Goal: Information Seeking & Learning: Learn about a topic

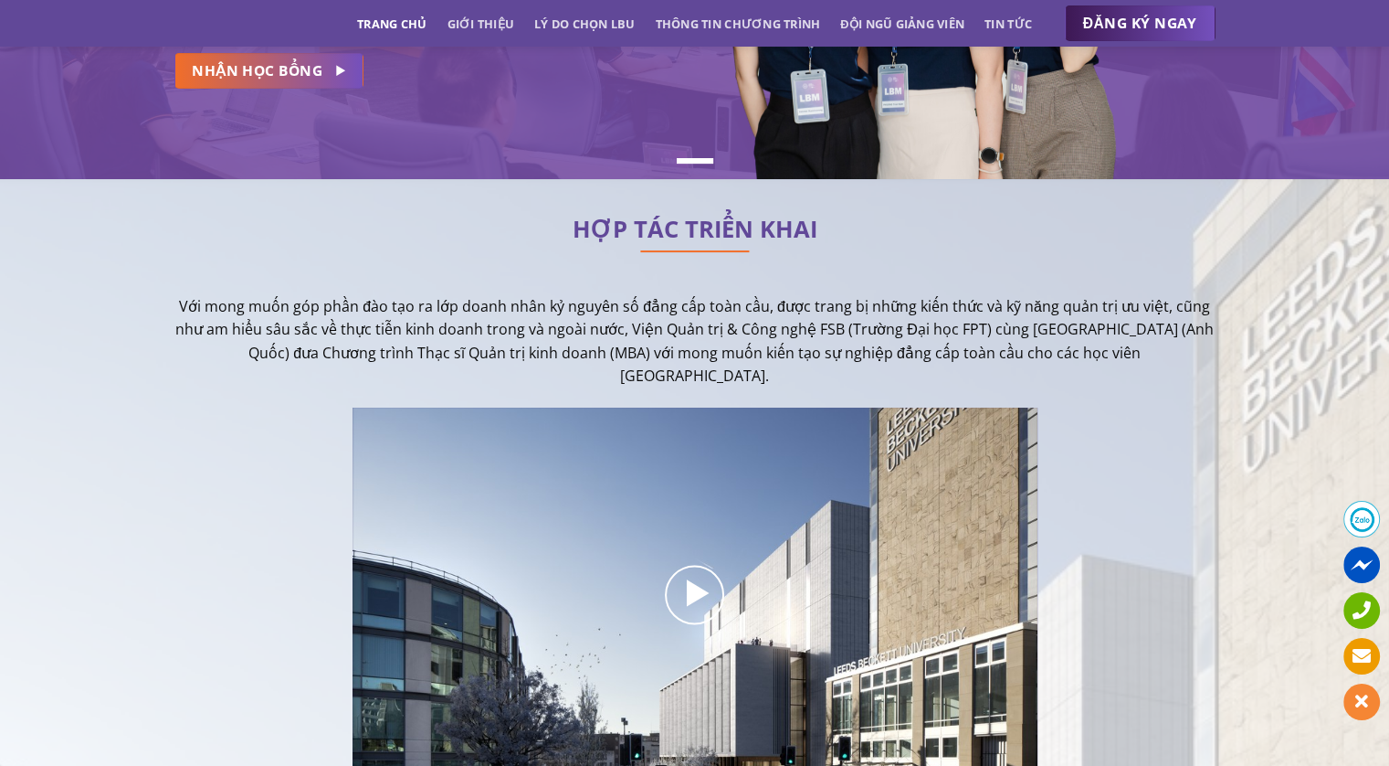
scroll to position [331, 0]
drag, startPoint x: 178, startPoint y: 303, endPoint x: 732, endPoint y: 369, distance: 557.5
click at [732, 369] on p "Với mong muốn góp phần đào tạo ra lớp doanh nhân kỷ nguyên số đẳng cấp toàn cầu…" at bounding box center [694, 342] width 1041 height 93
copy p "Với mong muốn góp phần đào tạo ra lớp doanh nhân kỷ nguyên số đẳng cấp toàn cầu…"
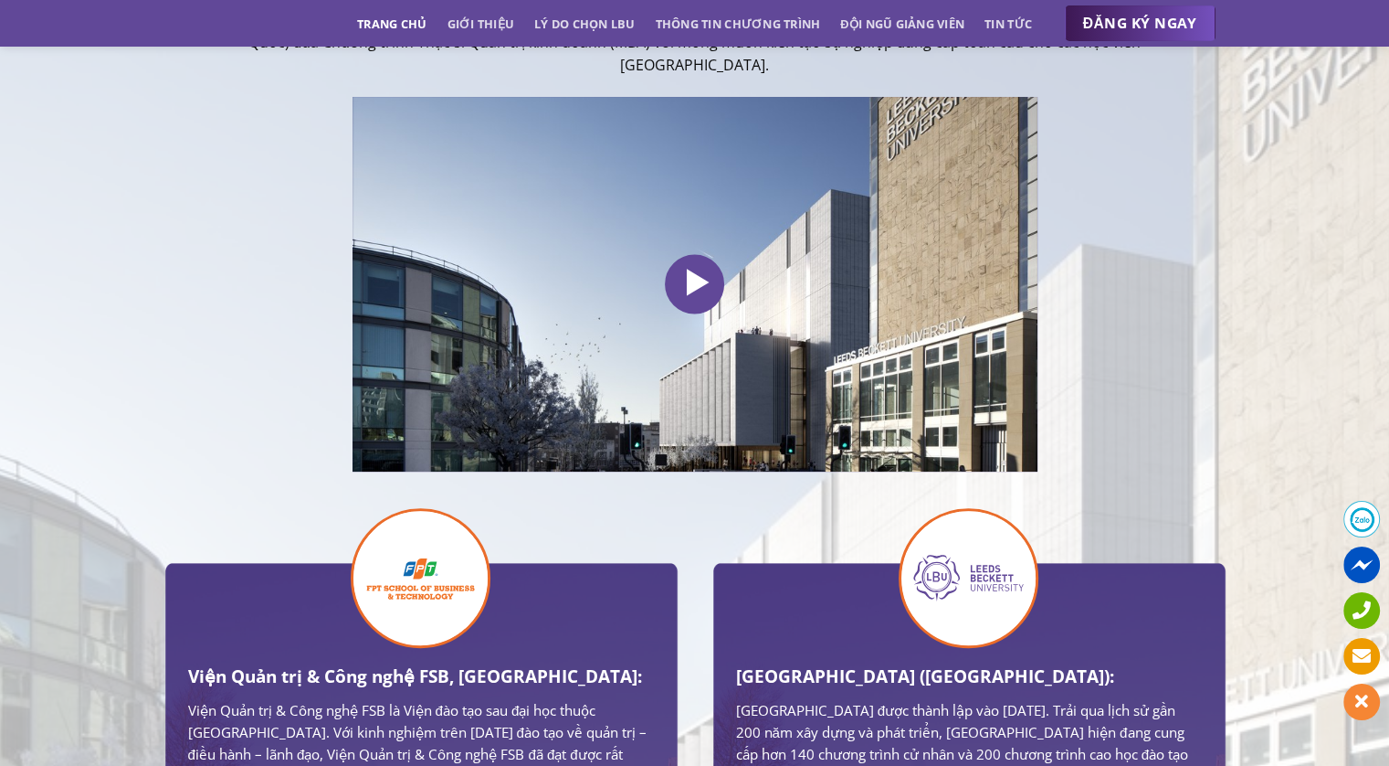
click at [687, 278] on icon at bounding box center [695, 283] width 37 height 43
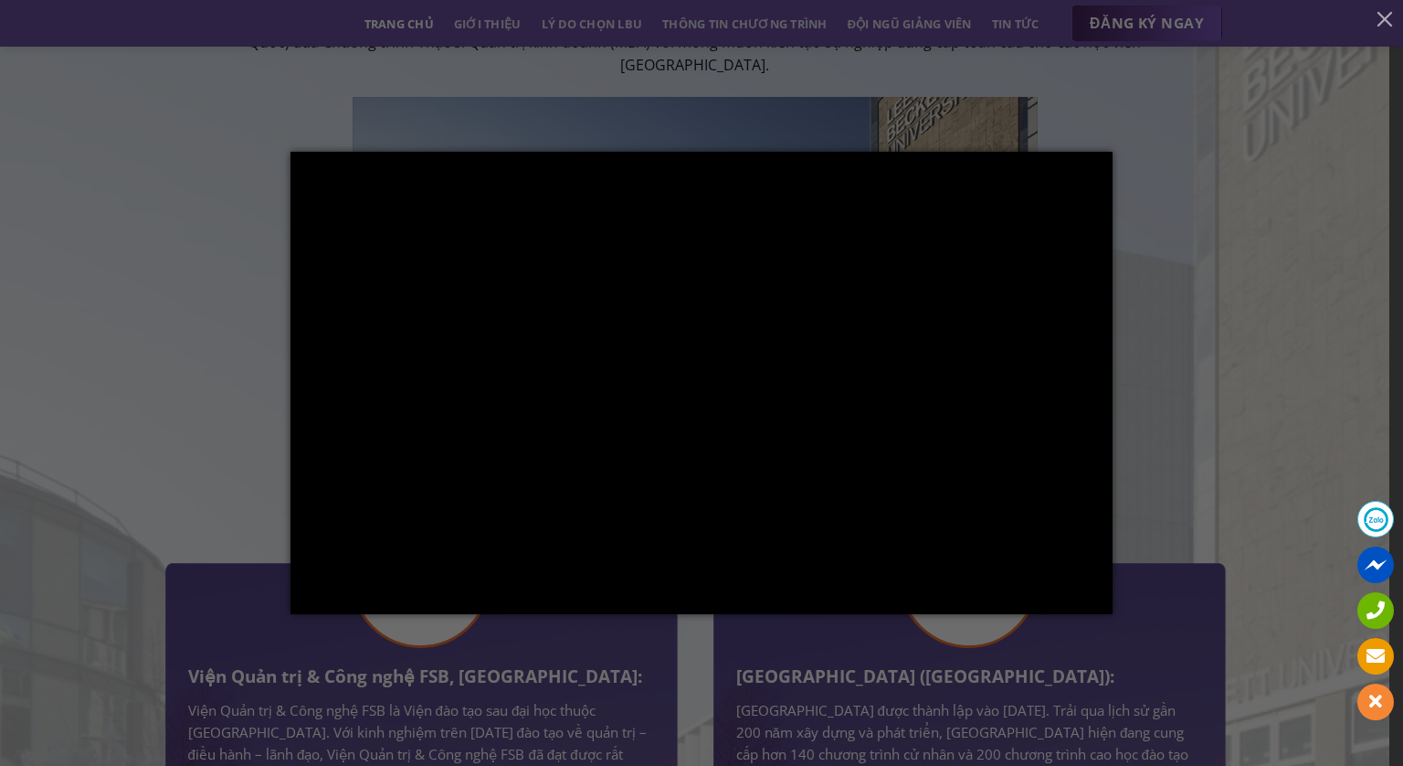
click at [1183, 276] on div at bounding box center [701, 383] width 1403 height 766
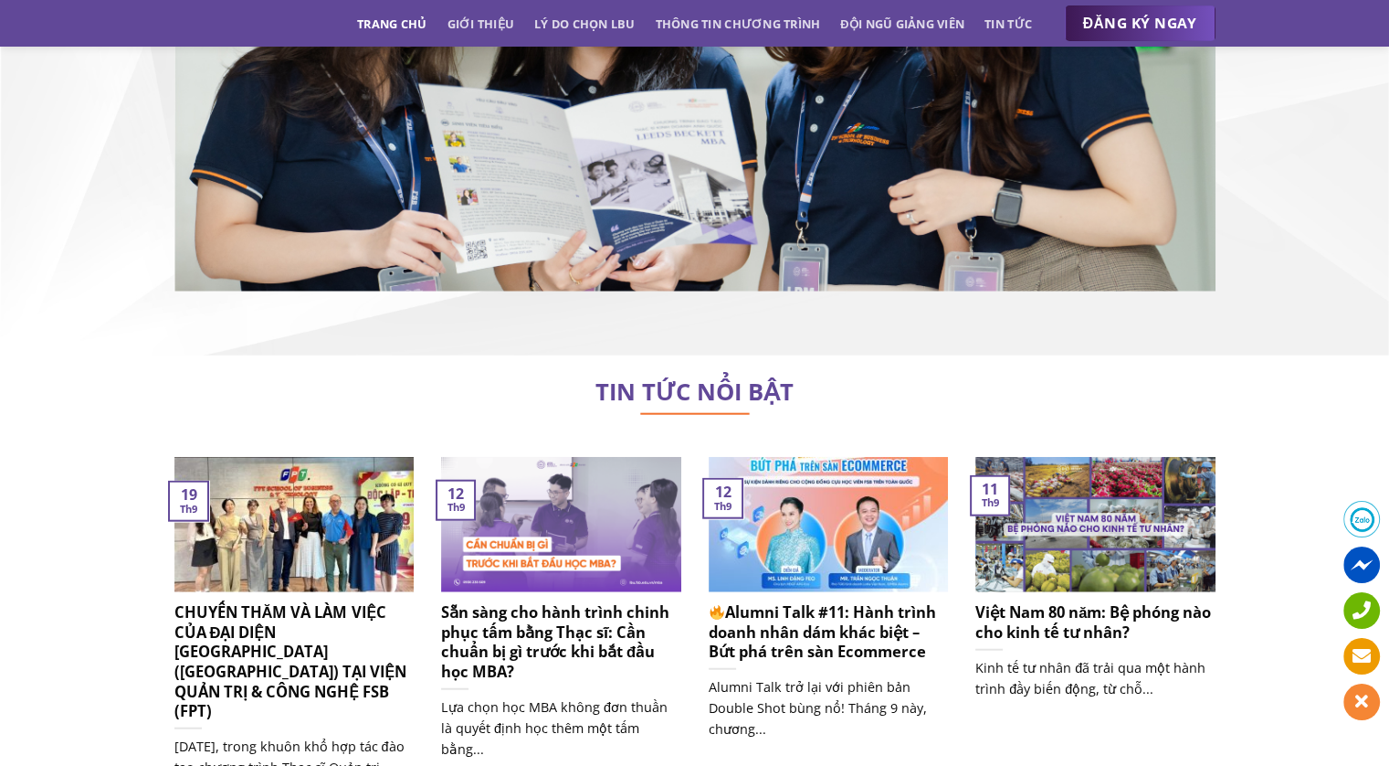
scroll to position [11196, 0]
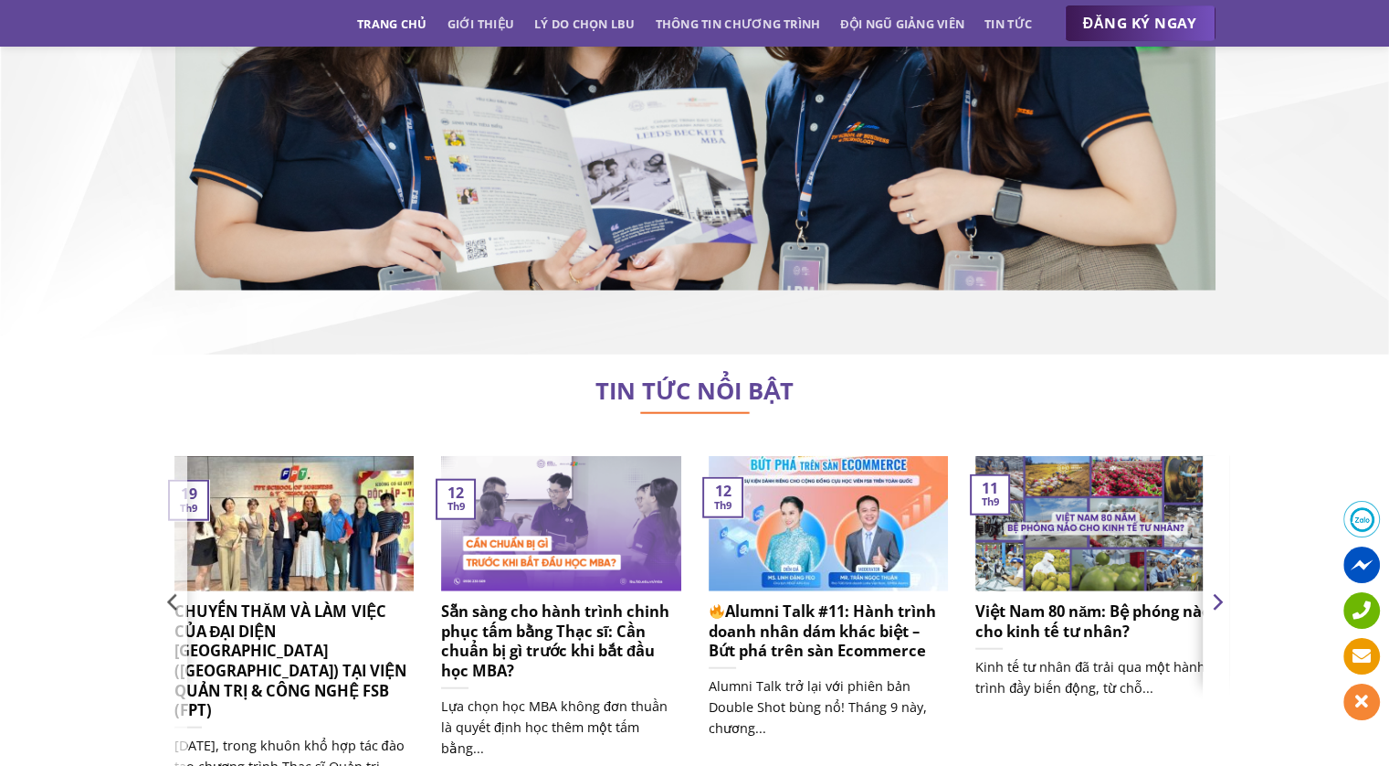
click at [1220, 594] on icon "Next" at bounding box center [1218, 602] width 10 height 16
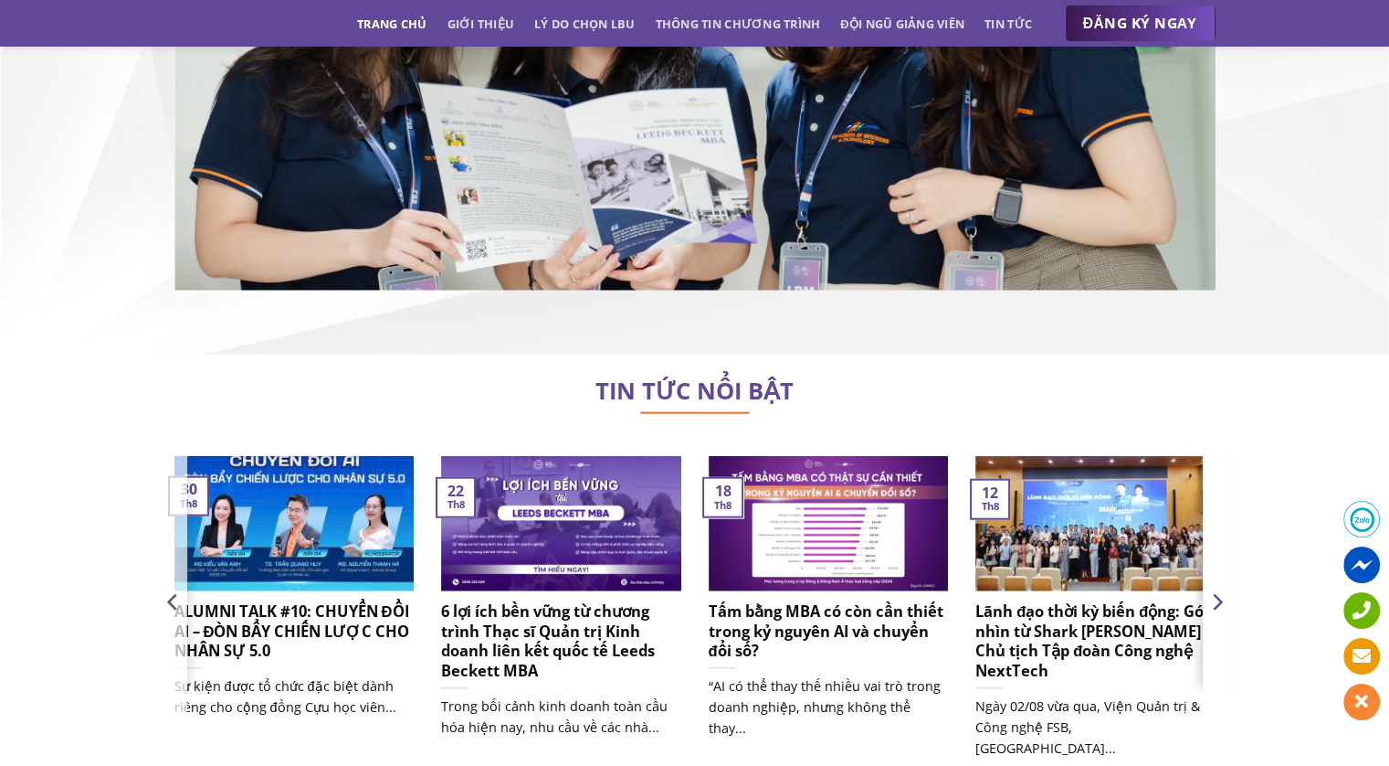
click at [1220, 594] on icon "Next" at bounding box center [1218, 602] width 10 height 16
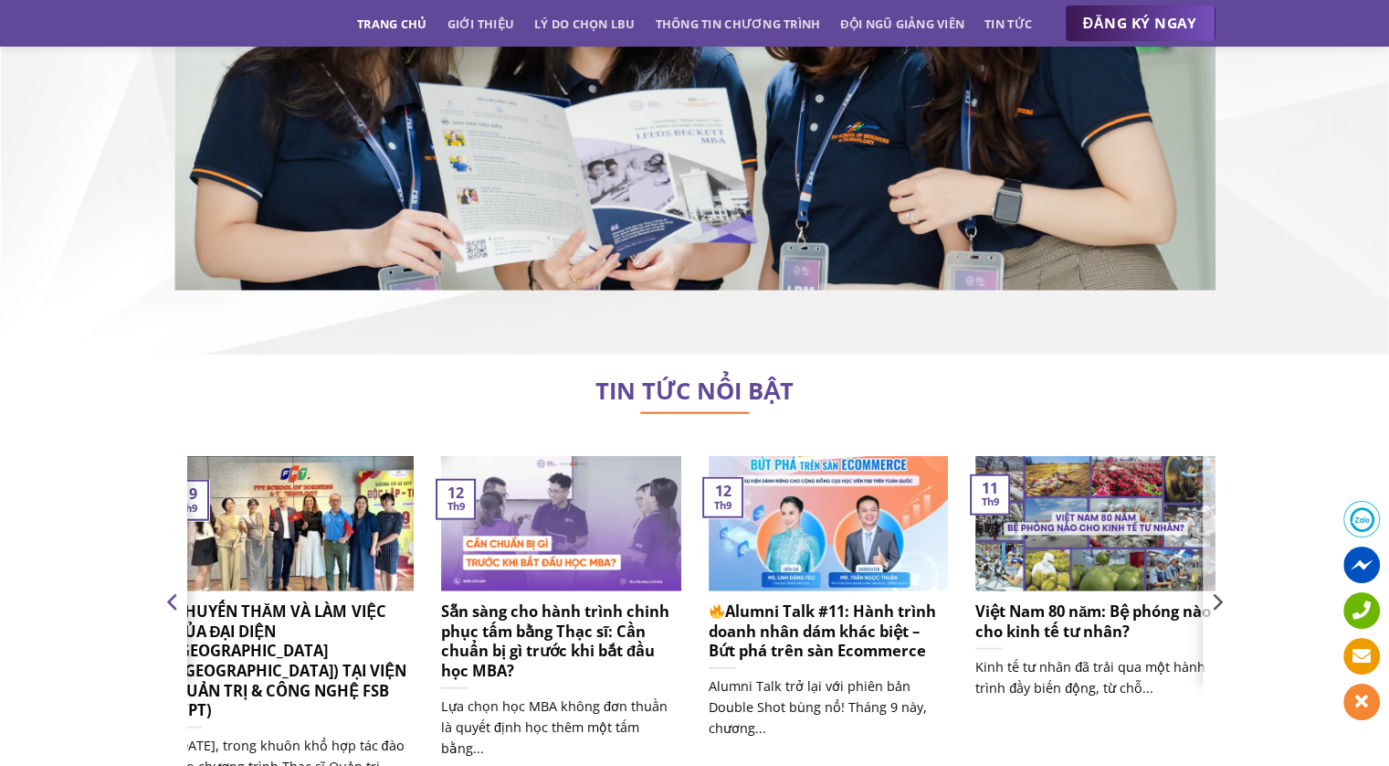
click at [179, 588] on icon "Previous" at bounding box center [173, 601] width 27 height 27
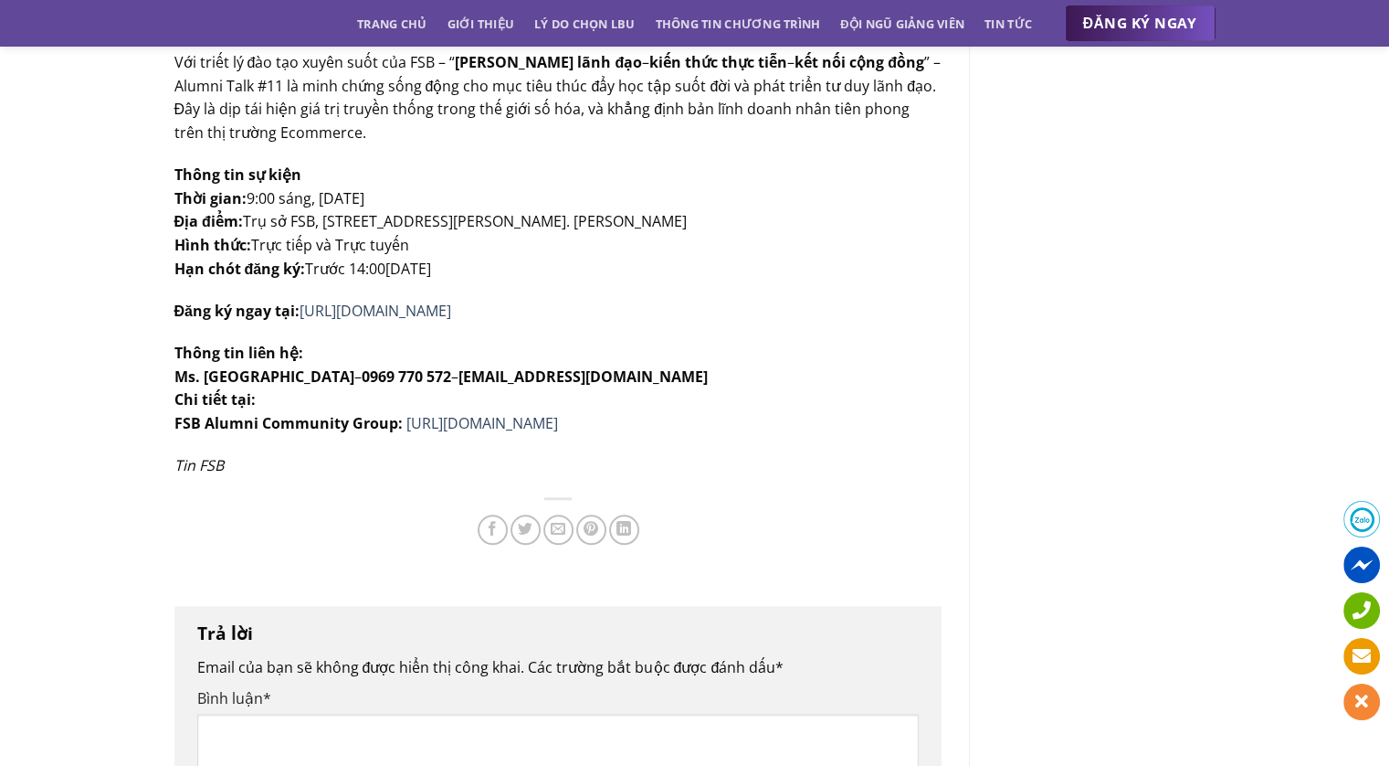
scroll to position [1563, 0]
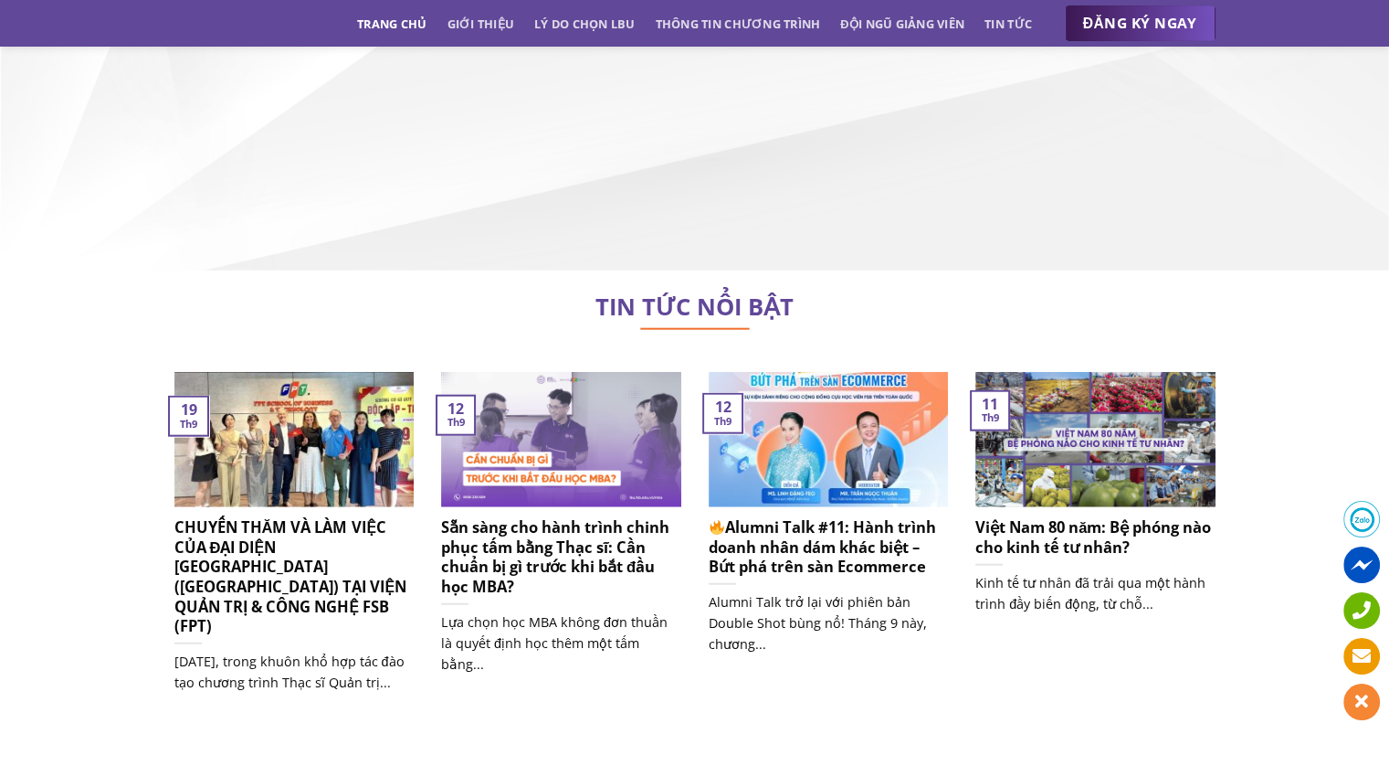
scroll to position [11286, 0]
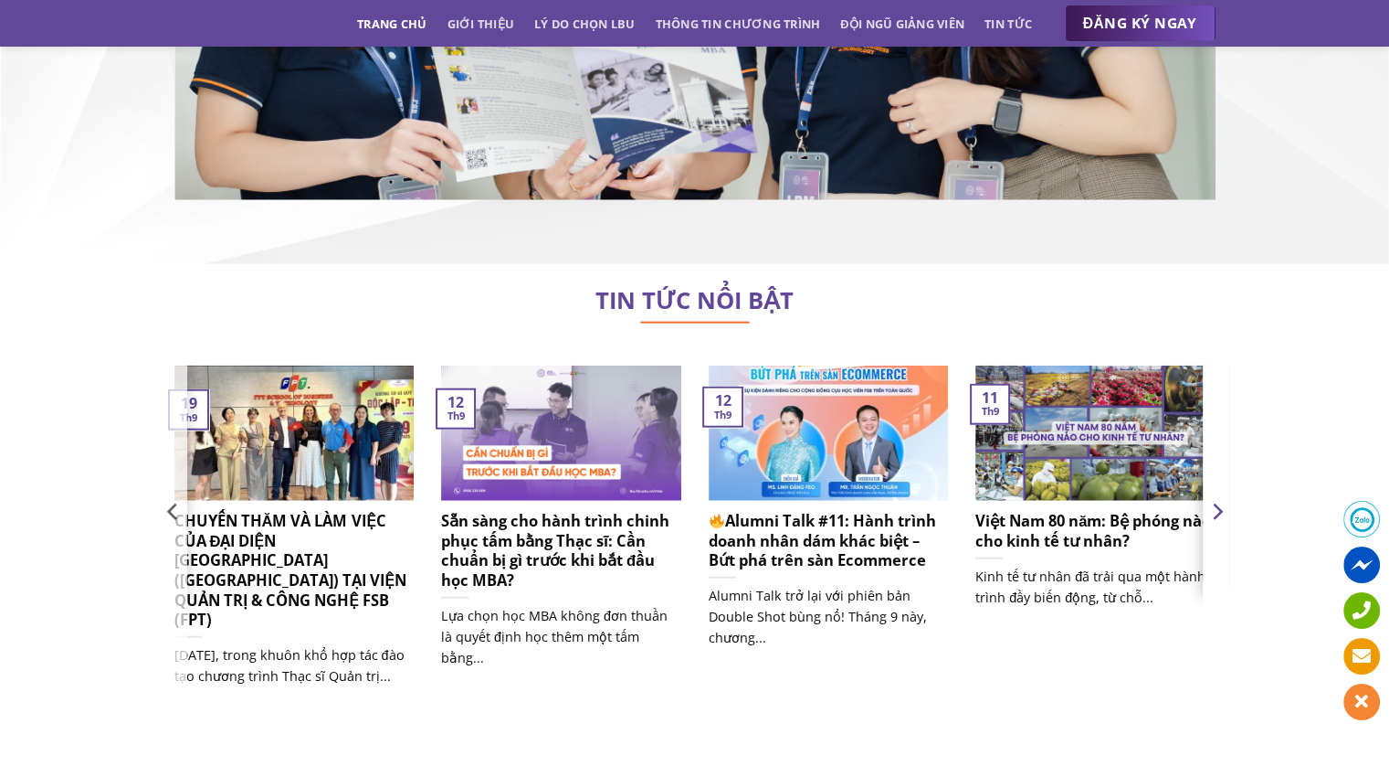
click at [1216, 498] on icon "Next" at bounding box center [1216, 511] width 27 height 27
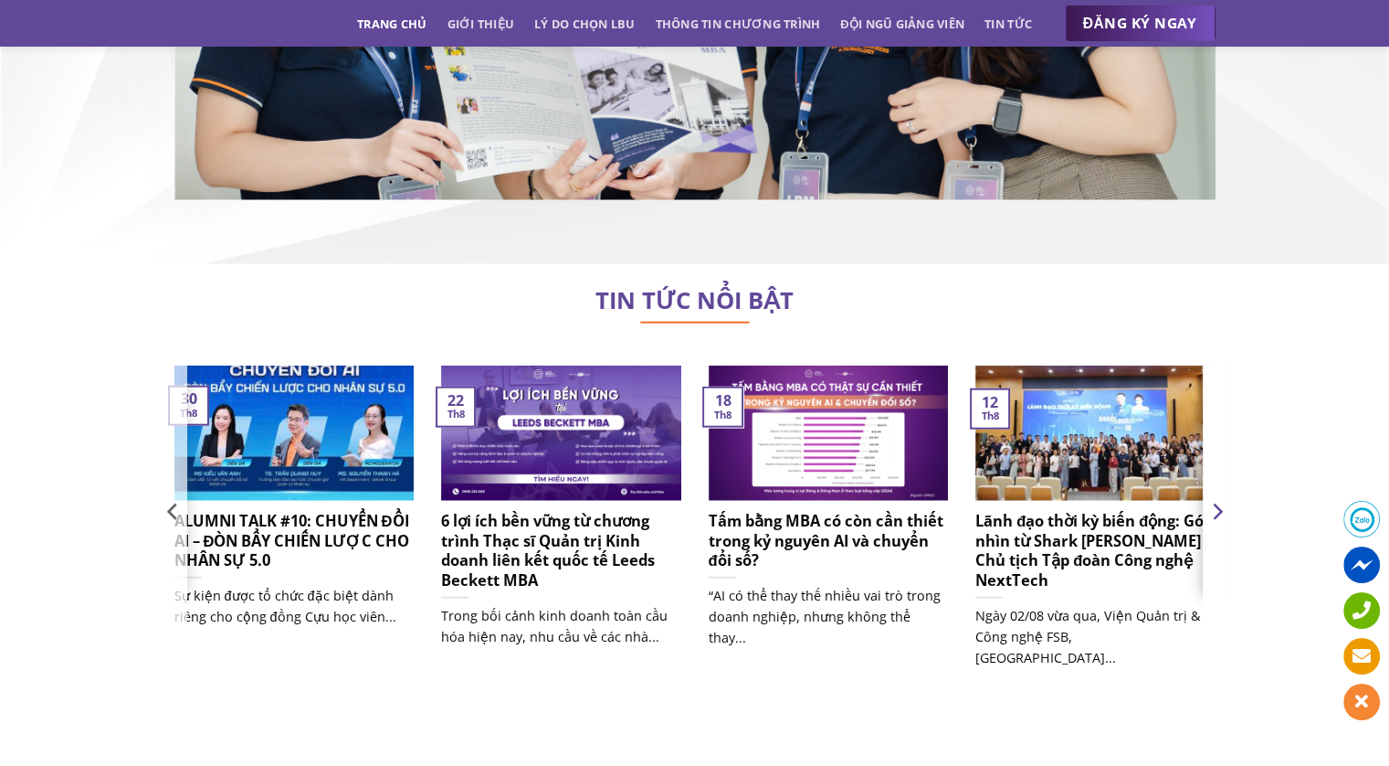
click at [1220, 503] on icon "Next" at bounding box center [1218, 511] width 10 height 16
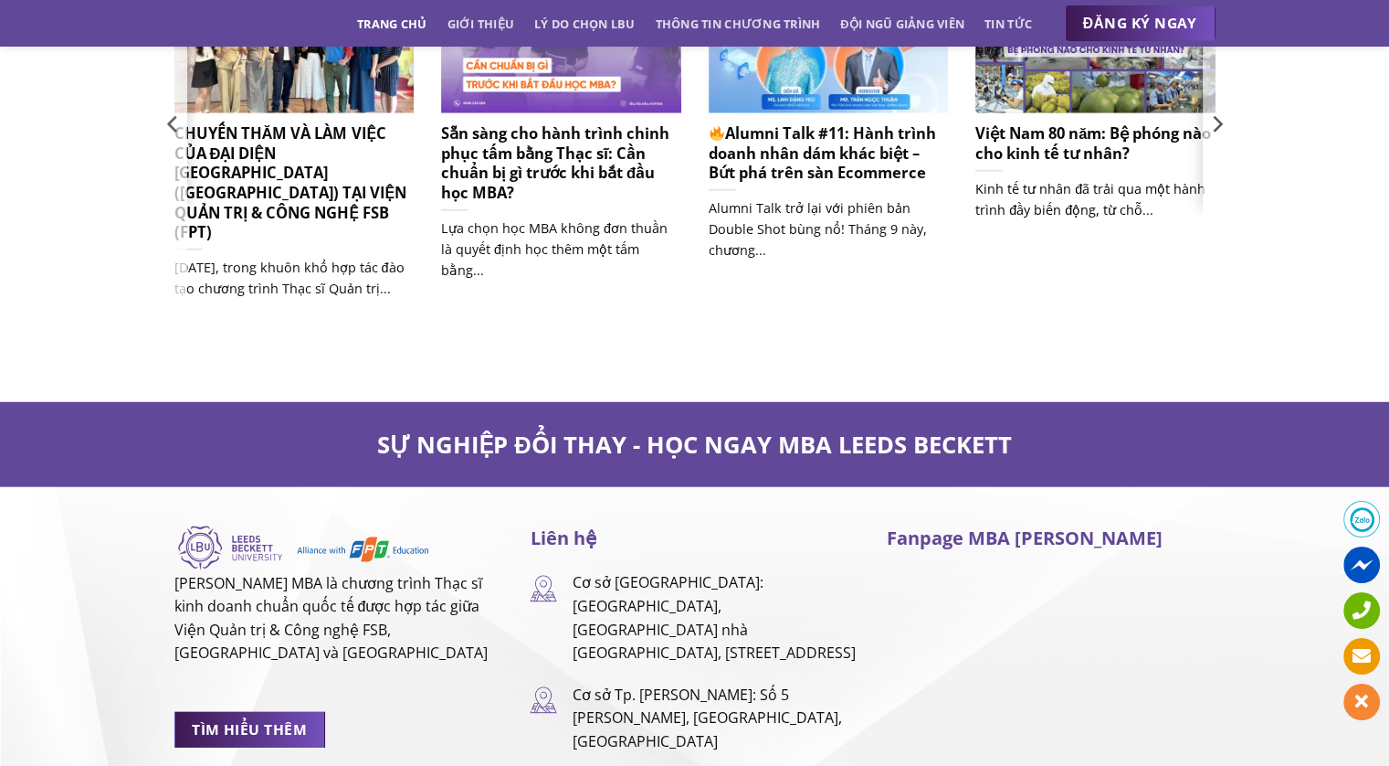
scroll to position [11677, 0]
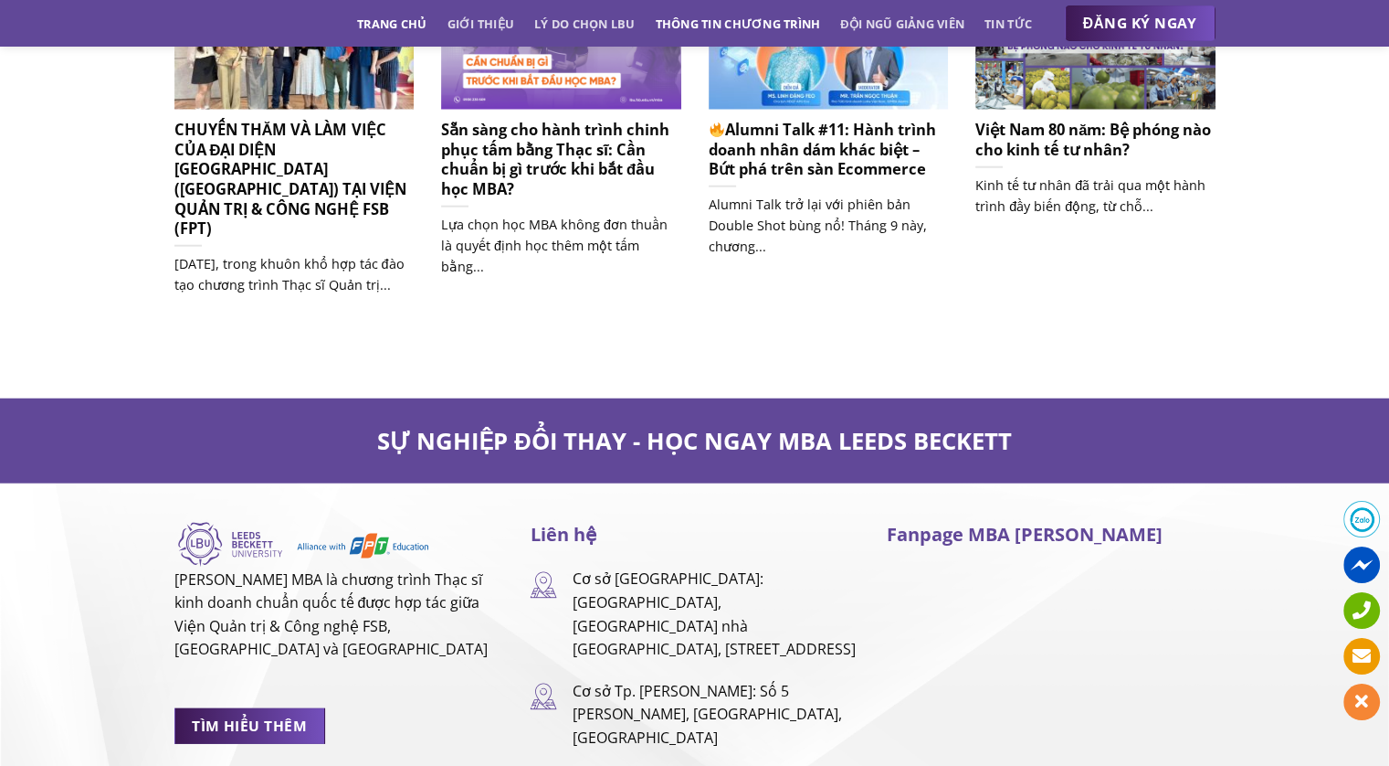
click at [799, 26] on link "Thông tin chương trình" at bounding box center [738, 23] width 165 height 33
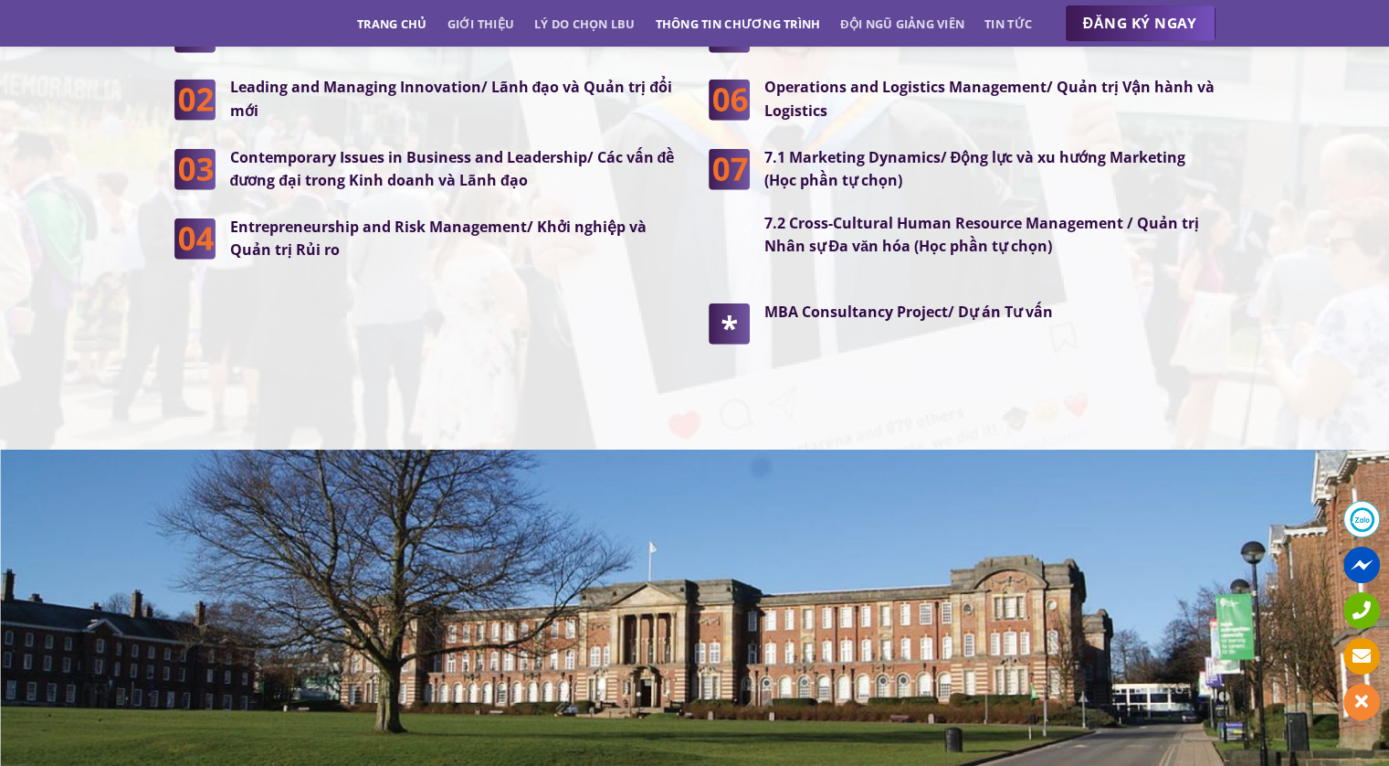
scroll to position [3324, 0]
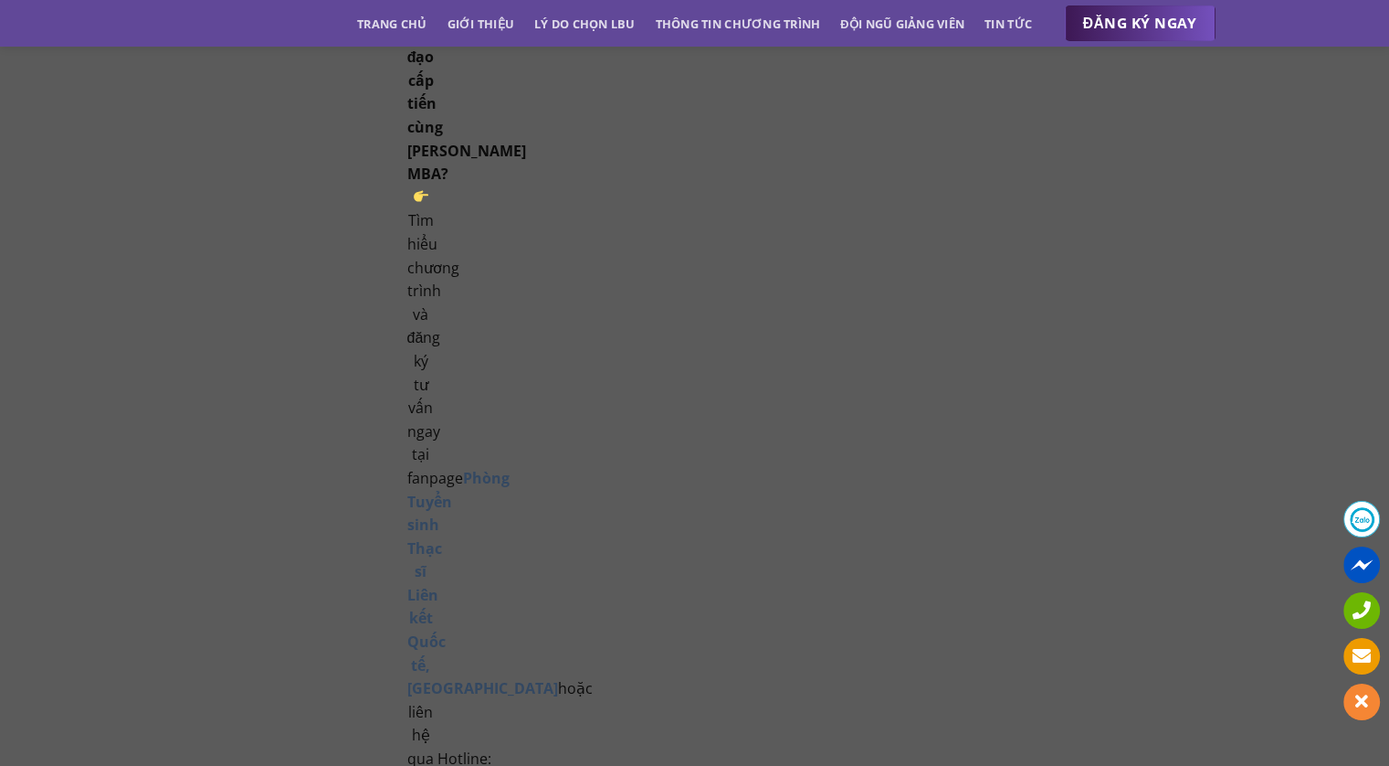
scroll to position [5726, 0]
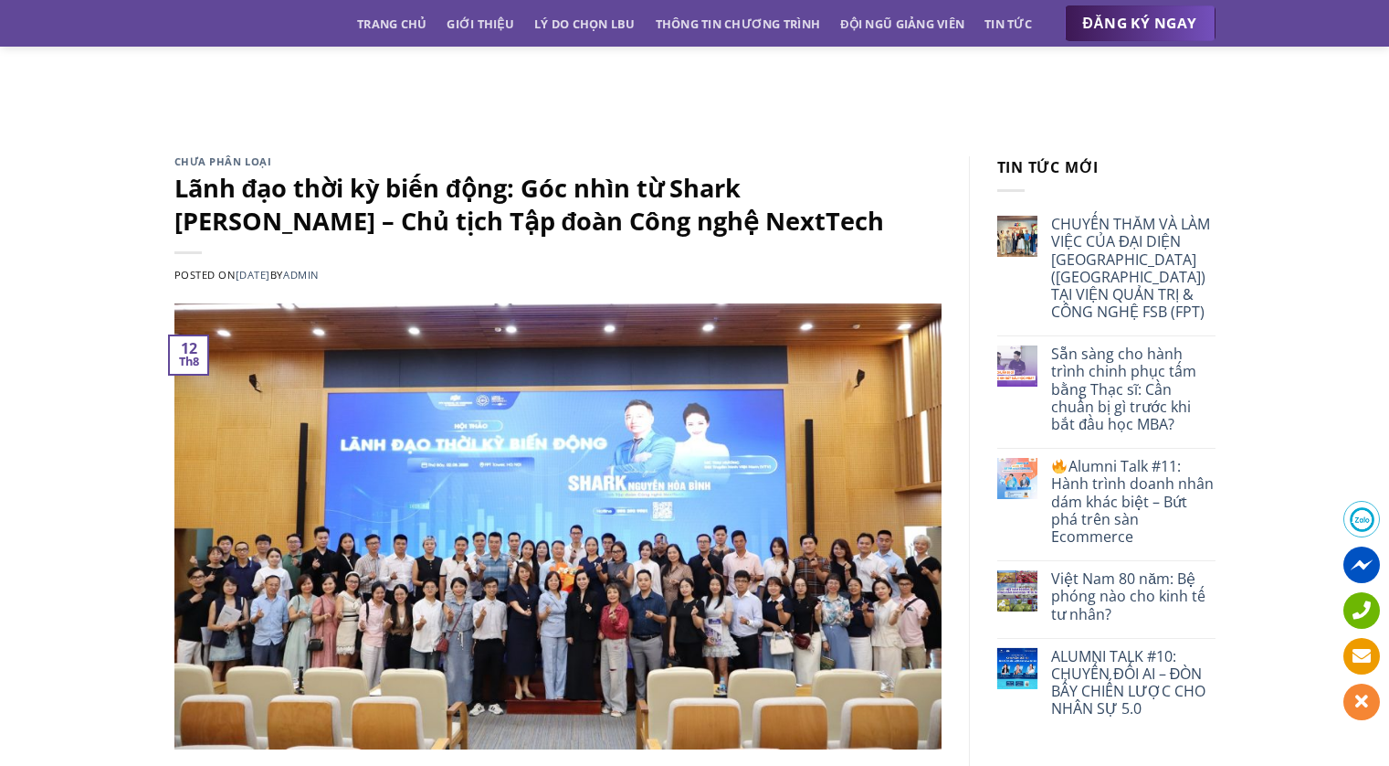
scroll to position [5726, 0]
